Goal: Task Accomplishment & Management: Manage account settings

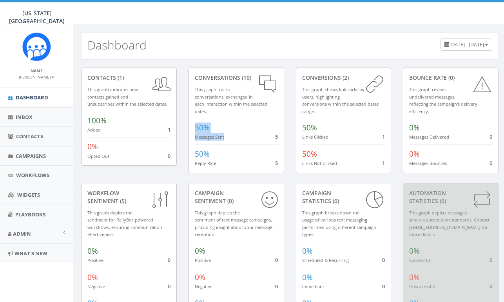
click at [265, 198] on div "contacts (1) This graph indicates new contacts gained and unsubscribes within t…" at bounding box center [289, 199] width 429 height 264
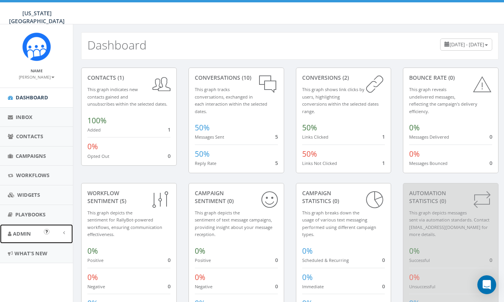
click at [22, 233] on span "Admin" at bounding box center [22, 233] width 18 height 7
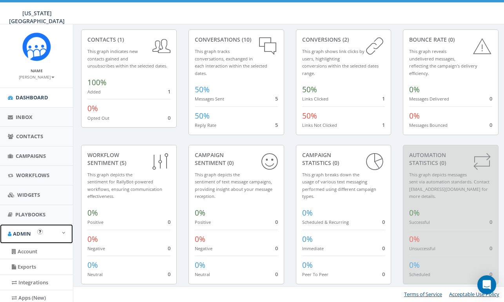
scroll to position [62, 0]
drag, startPoint x: 30, startPoint y: 249, endPoint x: 34, endPoint y: 249, distance: 3.9
click at [30, 249] on link "Account" at bounding box center [36, 251] width 73 height 15
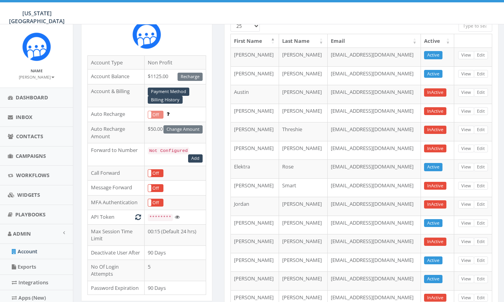
scroll to position [54, 0]
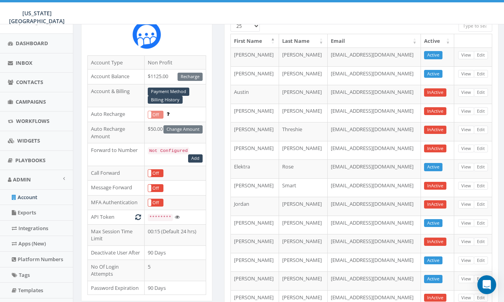
click at [438, 40] on th "Active" at bounding box center [437, 41] width 33 height 14
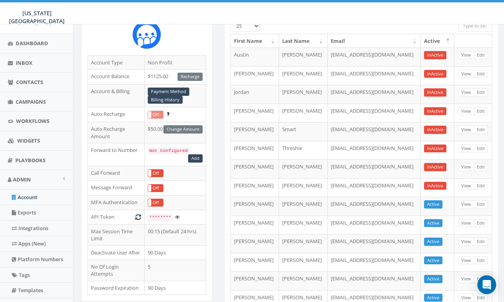
click at [438, 40] on th "Active" at bounding box center [437, 41] width 33 height 14
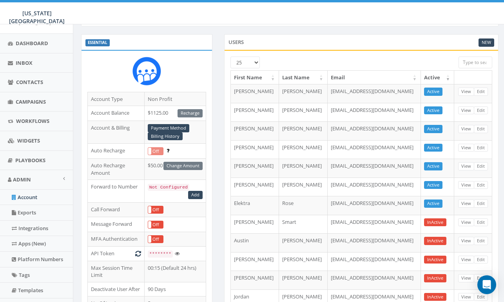
scroll to position [53, 0]
